Goal: Task Accomplishment & Management: Use online tool/utility

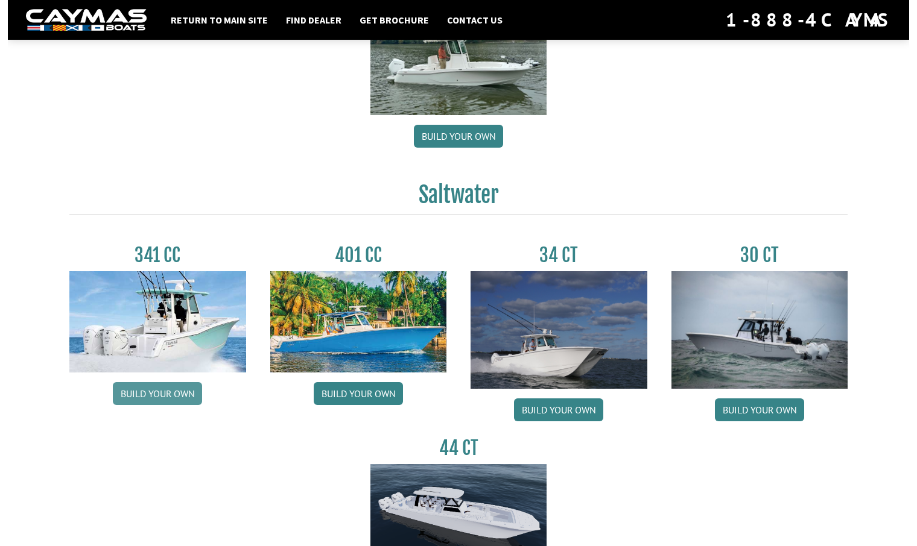
scroll to position [399, 0]
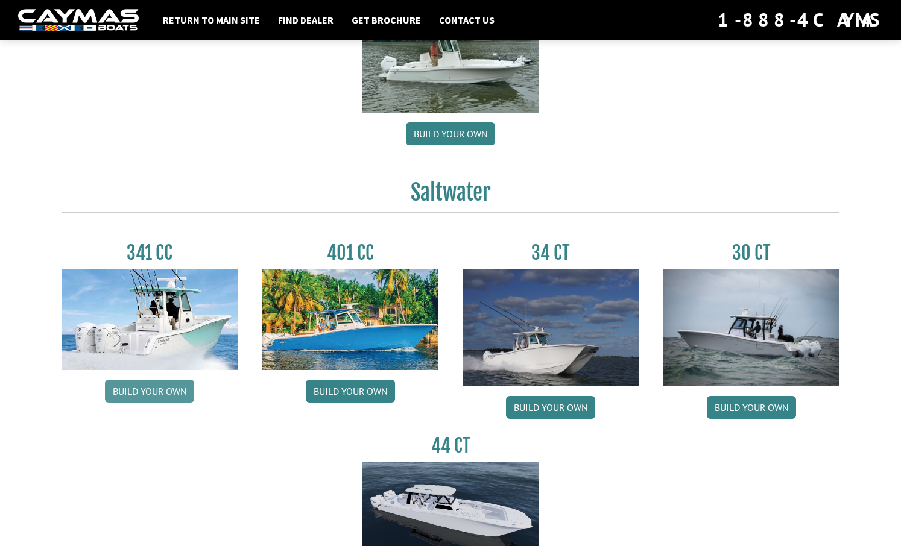
click at [151, 396] on link "Build your own" at bounding box center [149, 391] width 89 height 23
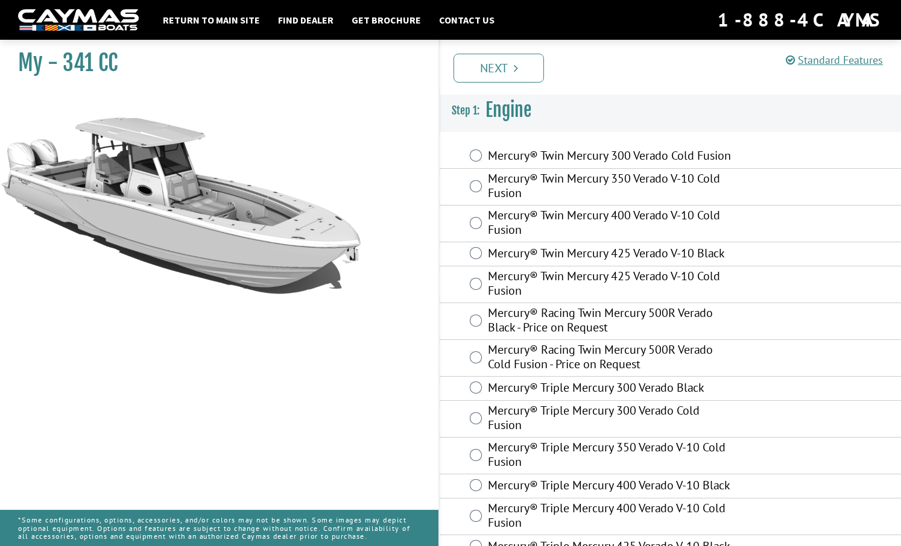
click at [466, 163] on div "Mercury® Twin Mercury 300 Verado Cold Fusion" at bounding box center [670, 157] width 461 height 24
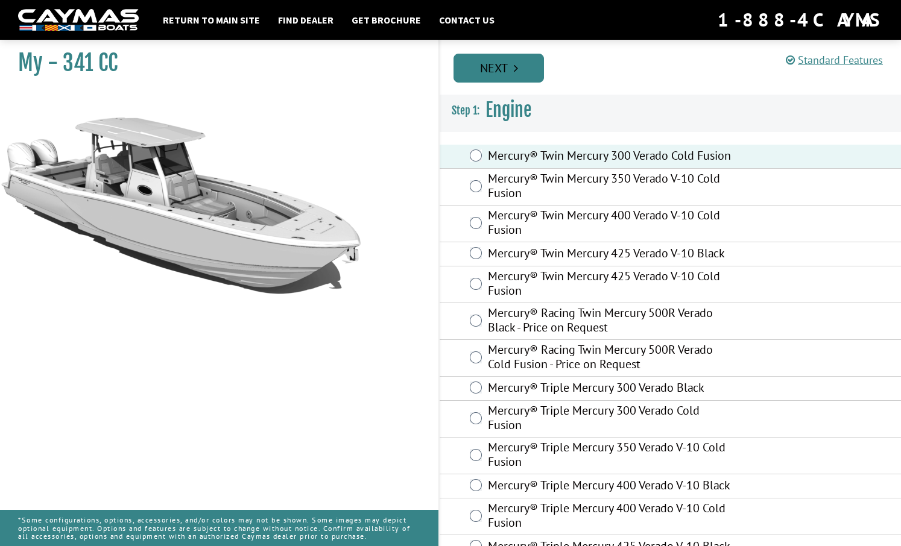
click at [499, 72] on link "Next" at bounding box center [498, 68] width 90 height 29
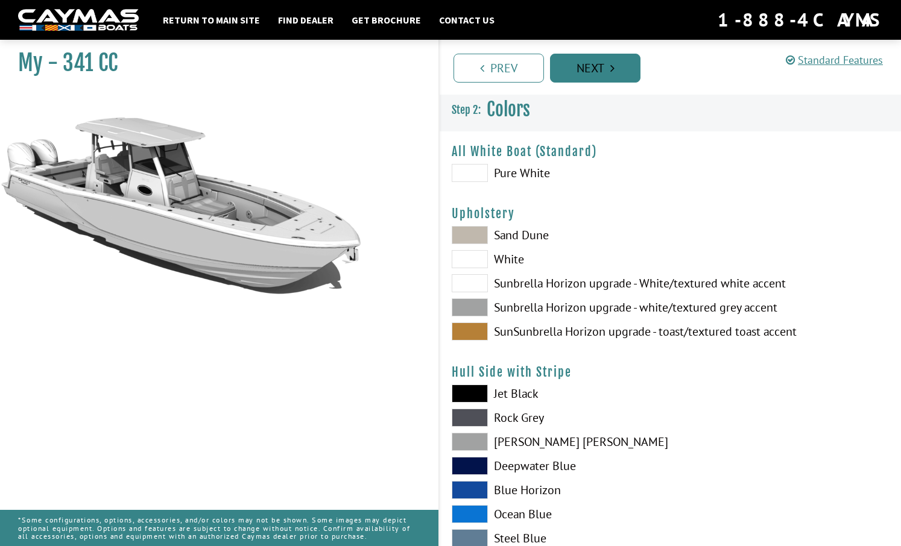
click at [586, 70] on link "Next" at bounding box center [595, 68] width 90 height 29
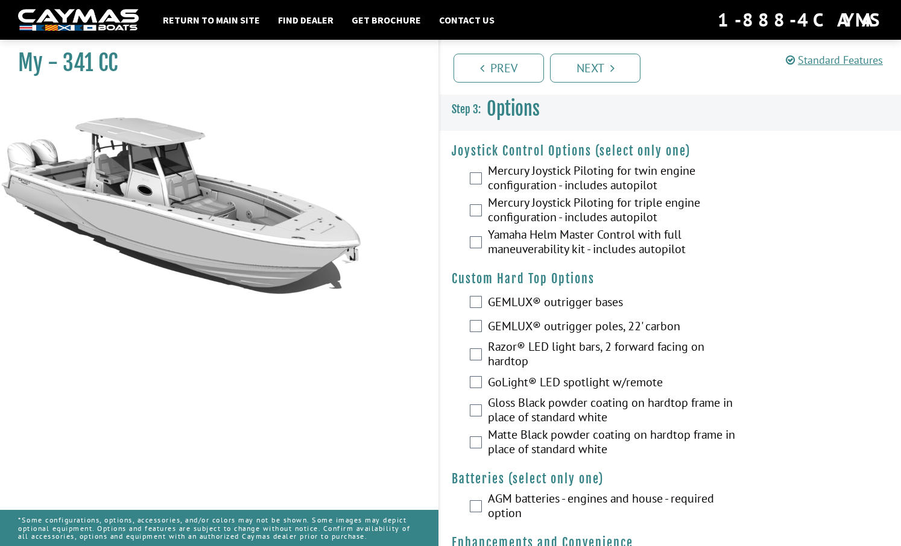
click at [470, 185] on div "Mercury Joystick Piloting for twin engine configuration - includes autopilot" at bounding box center [670, 179] width 461 height 32
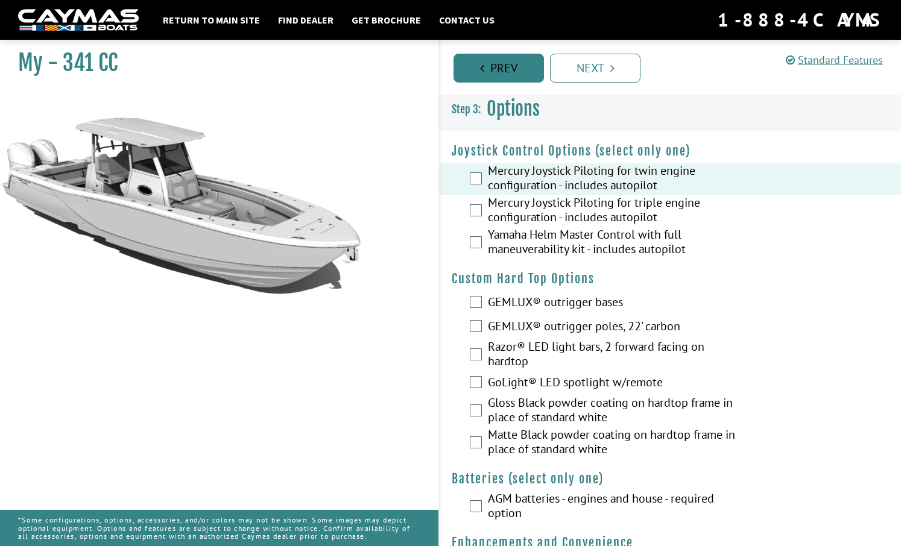
click at [498, 68] on link "Prev" at bounding box center [498, 68] width 90 height 29
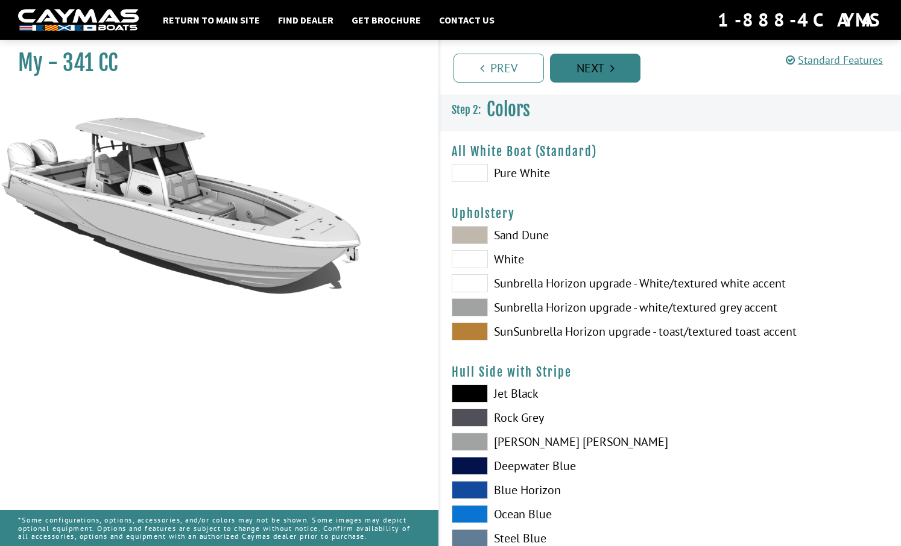
click at [602, 72] on link "Next" at bounding box center [595, 68] width 90 height 29
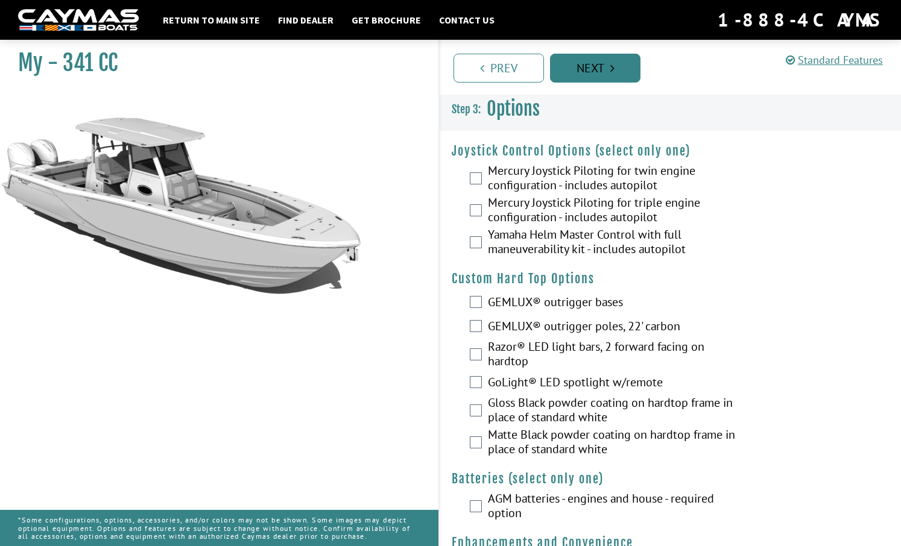
click at [593, 68] on link "Next" at bounding box center [595, 68] width 90 height 29
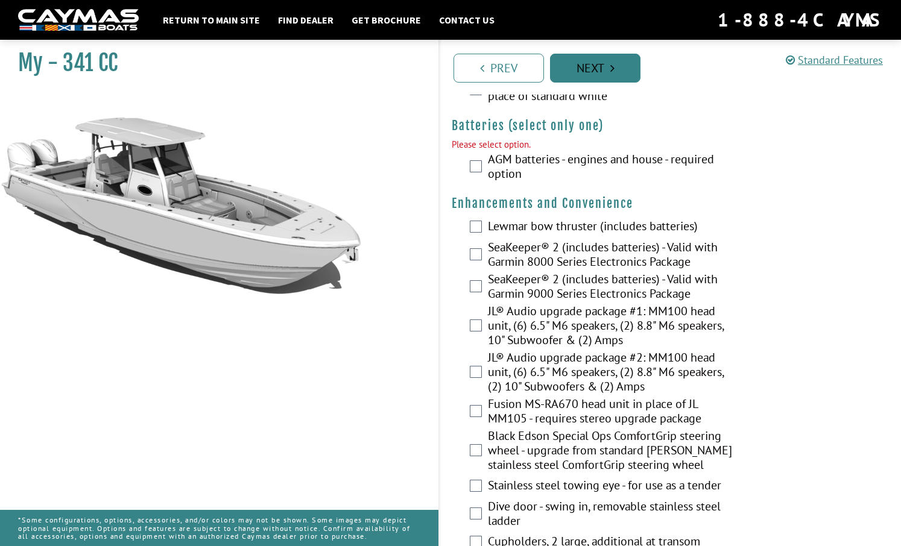
scroll to position [371, 0]
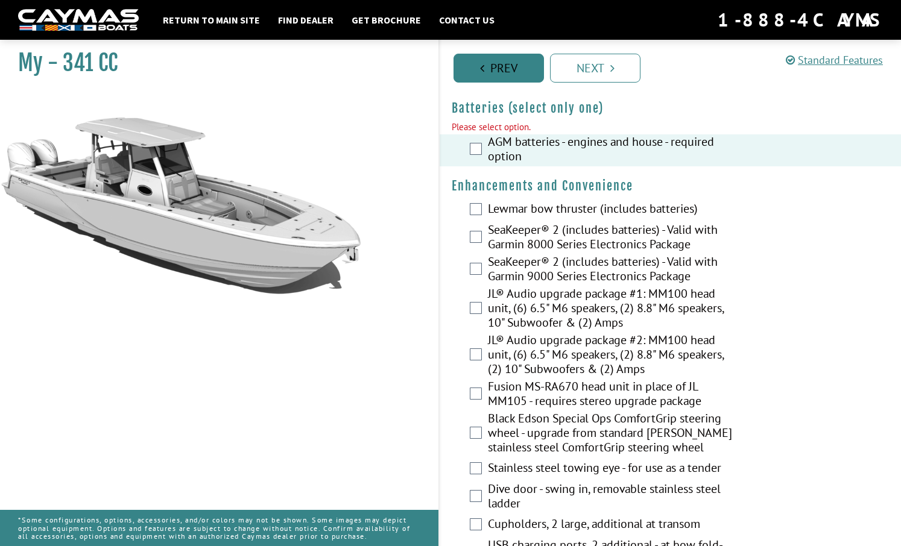
click at [493, 69] on link "Prev" at bounding box center [498, 68] width 90 height 29
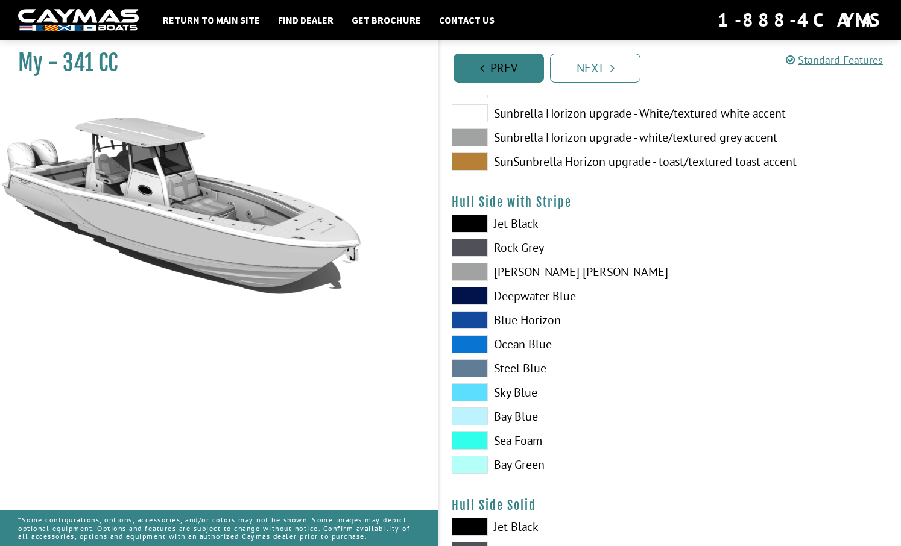
scroll to position [0, 0]
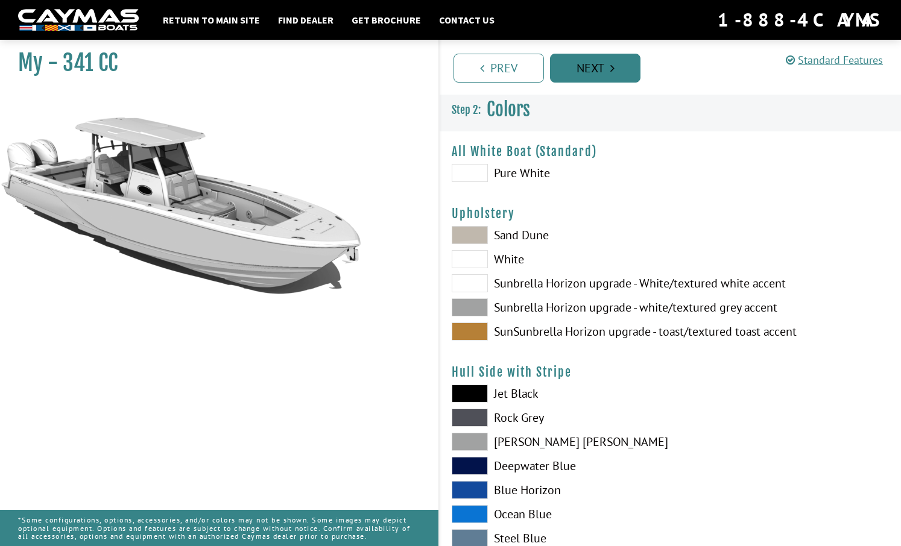
click at [596, 74] on link "Next" at bounding box center [595, 68] width 90 height 29
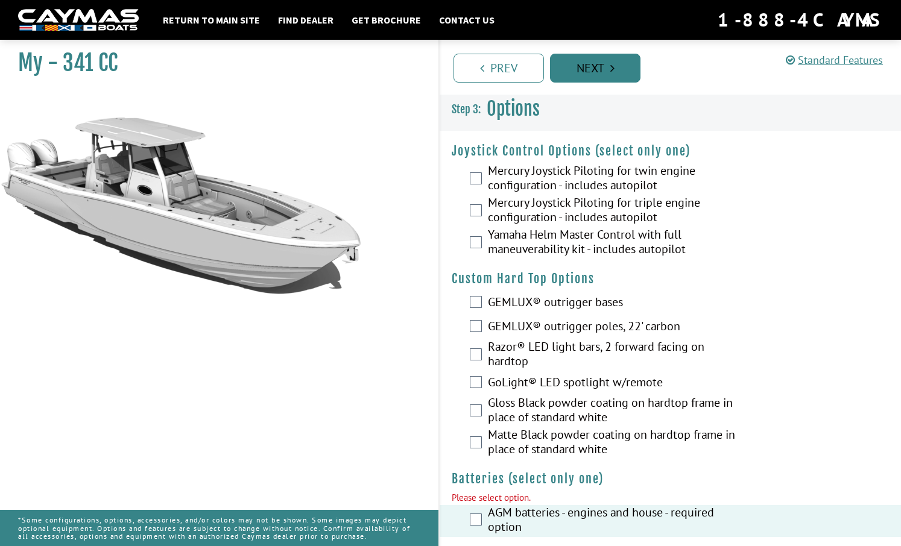
click at [597, 74] on link "Next" at bounding box center [595, 68] width 90 height 29
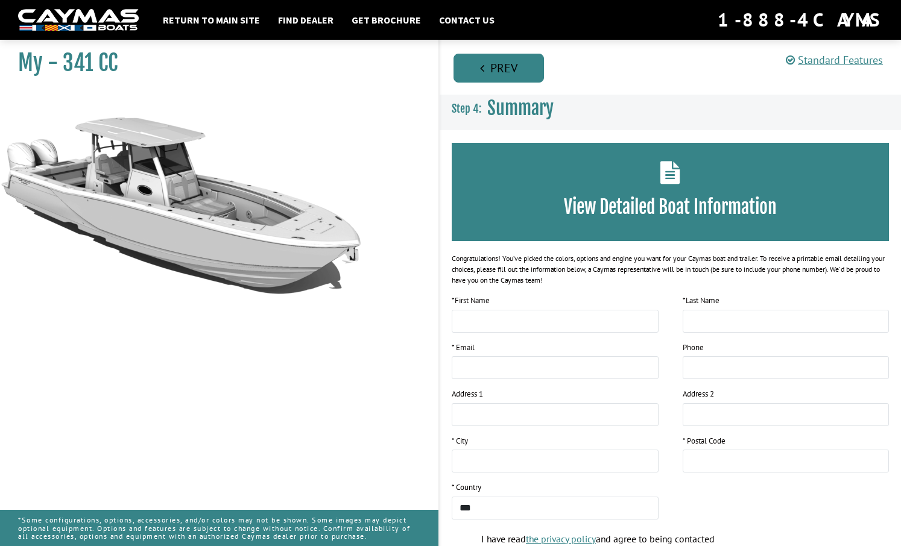
click at [487, 67] on link "Prev" at bounding box center [498, 68] width 90 height 29
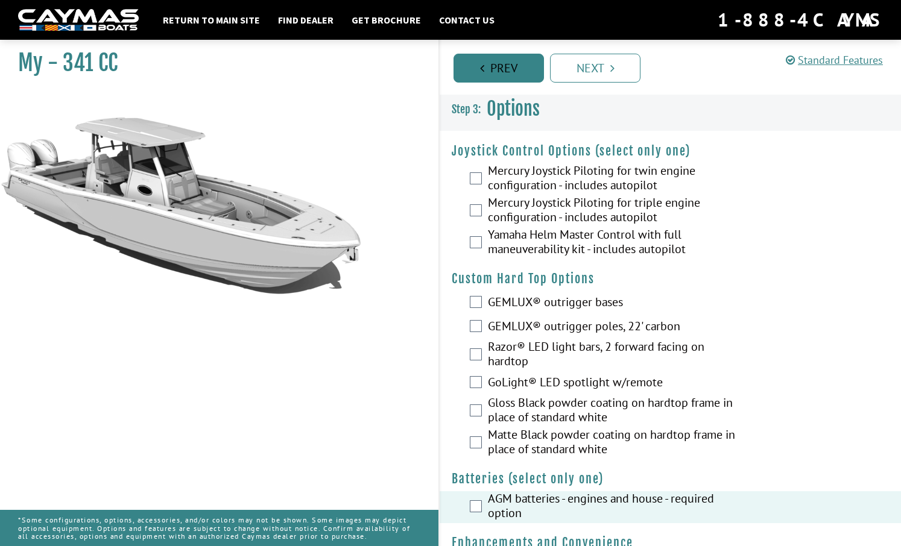
click at [487, 67] on link "Prev" at bounding box center [498, 68] width 90 height 29
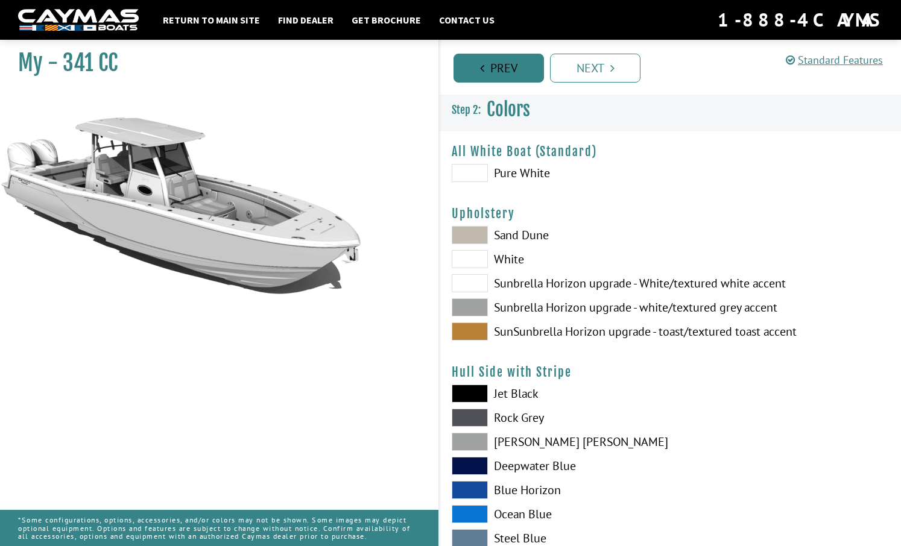
click at [487, 67] on link "Prev" at bounding box center [498, 68] width 90 height 29
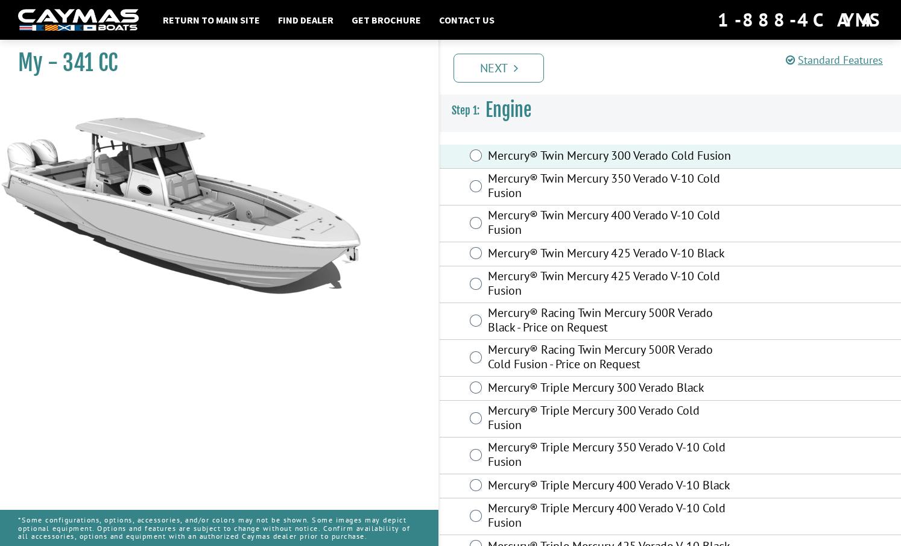
click at [487, 67] on link "Next" at bounding box center [498, 68] width 90 height 29
